Goal: Transaction & Acquisition: Purchase product/service

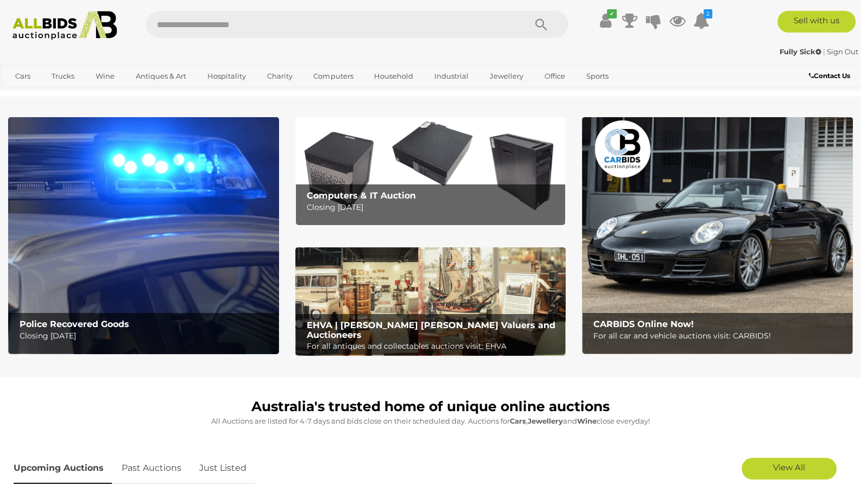
click at [186, 32] on input "text" at bounding box center [330, 24] width 369 height 27
type input "*******"
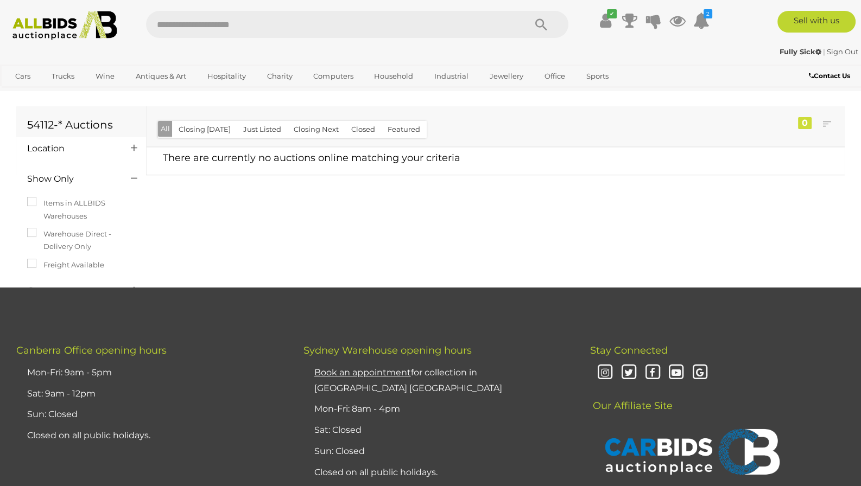
click at [363, 129] on button "Closed" at bounding box center [363, 129] width 37 height 17
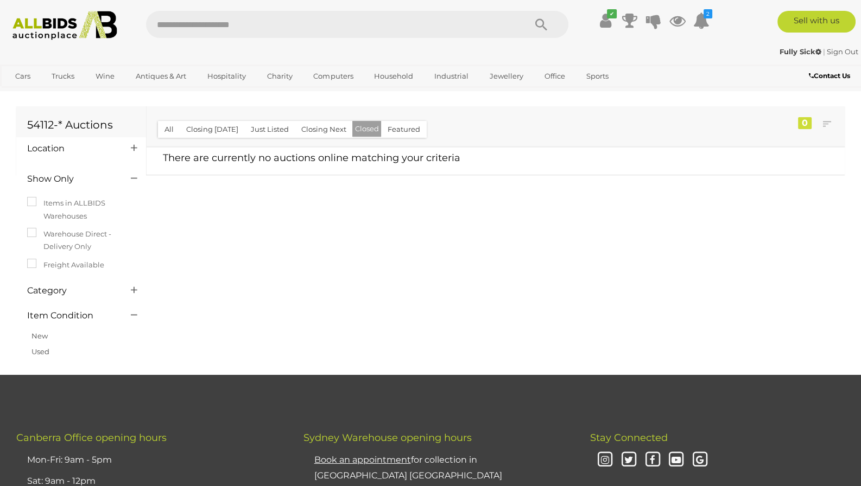
drag, startPoint x: 281, startPoint y: 18, endPoint x: 390, endPoint y: 12, distance: 109.2
click at [289, 16] on input "text" at bounding box center [330, 24] width 369 height 27
drag, startPoint x: 543, startPoint y: 25, endPoint x: 514, endPoint y: 34, distance: 30.2
click at [542, 26] on icon "Search" at bounding box center [541, 25] width 12 height 16
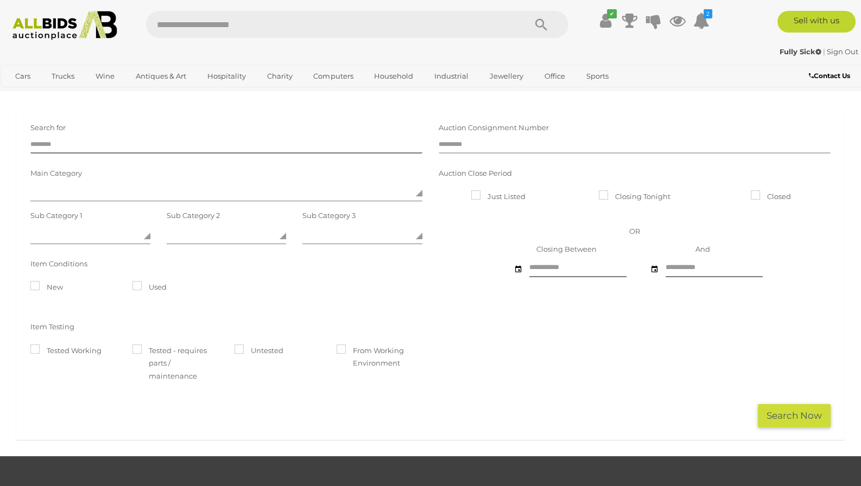
click at [503, 151] on input "text" at bounding box center [635, 145] width 392 height 16
type input "*****"
click at [784, 416] on button "Search Now" at bounding box center [794, 415] width 73 height 23
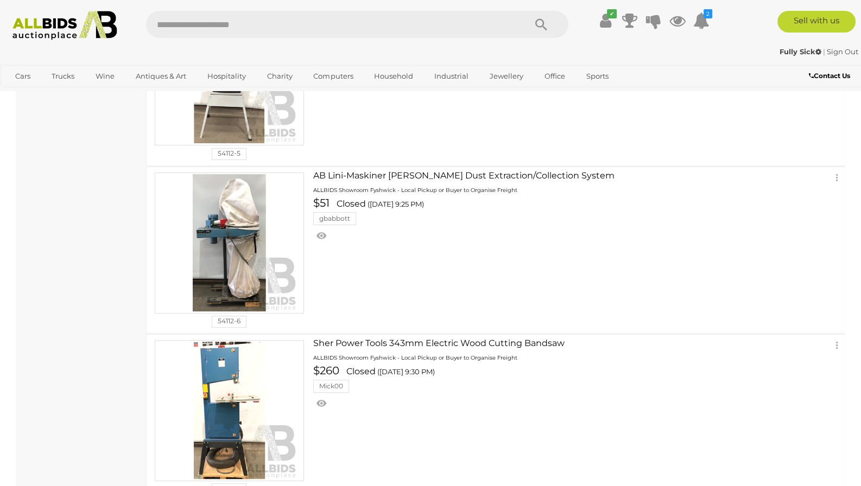
scroll to position [570, 0]
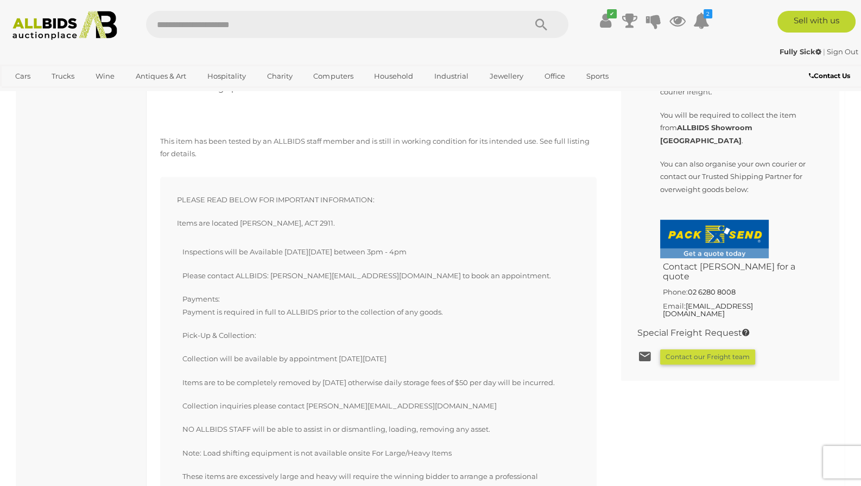
scroll to position [627, 0]
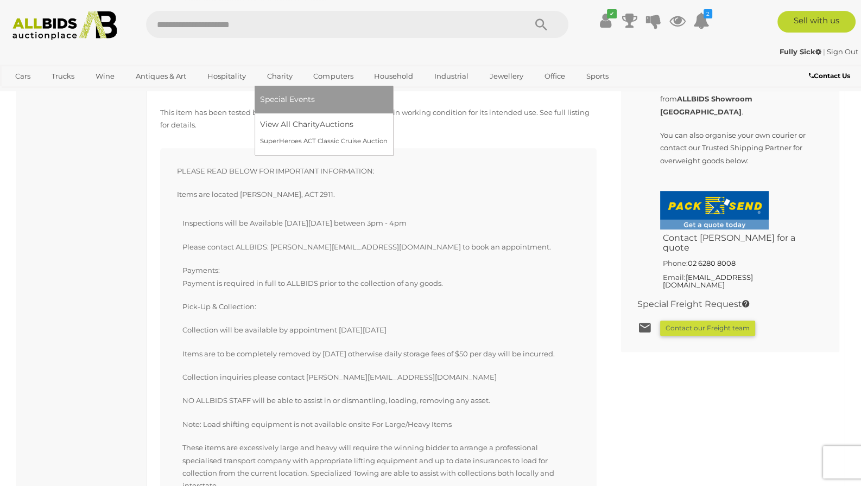
scroll to position [855, 0]
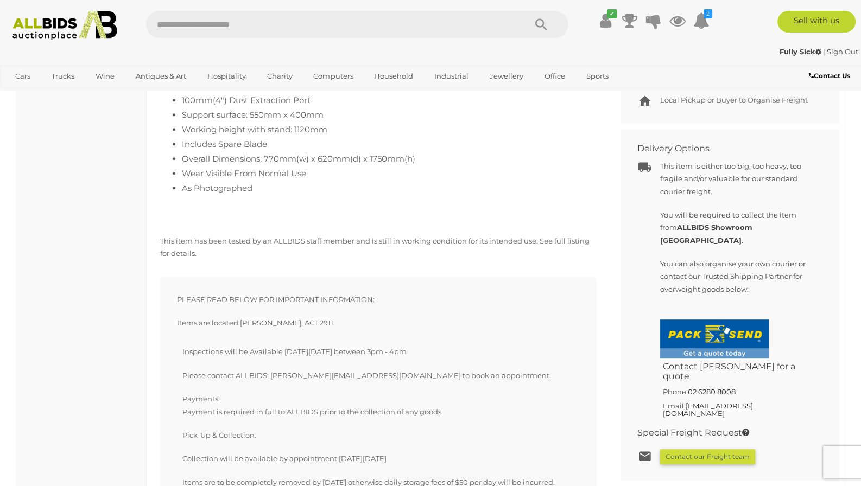
scroll to position [570, 0]
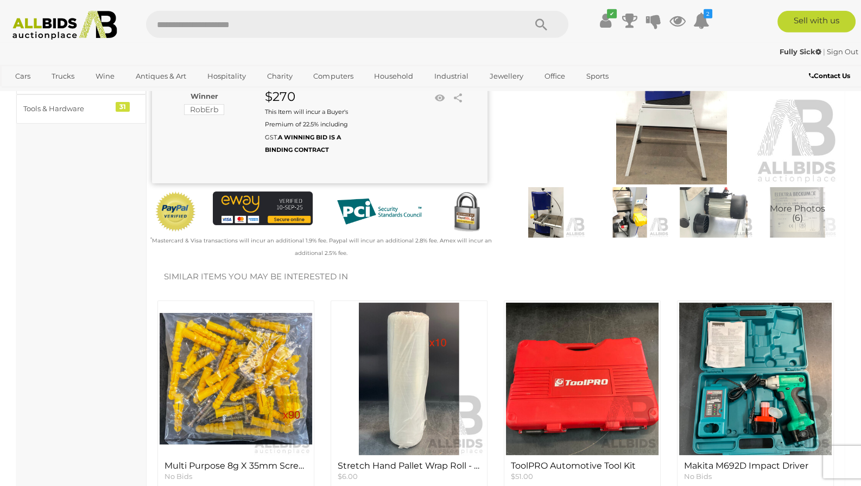
scroll to position [114, 0]
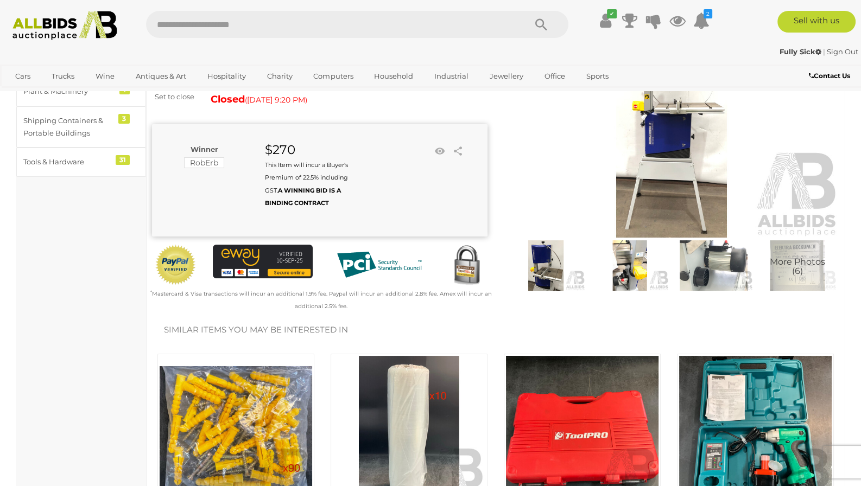
drag, startPoint x: 54, startPoint y: 27, endPoint x: 45, endPoint y: 36, distance: 12.7
click at [54, 28] on img at bounding box center [65, 25] width 117 height 29
